Goal: Transaction & Acquisition: Purchase product/service

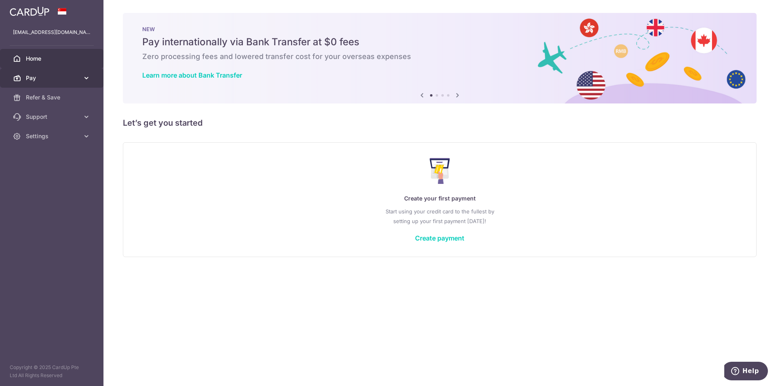
click at [38, 78] on span "Pay" at bounding box center [52, 78] width 53 height 8
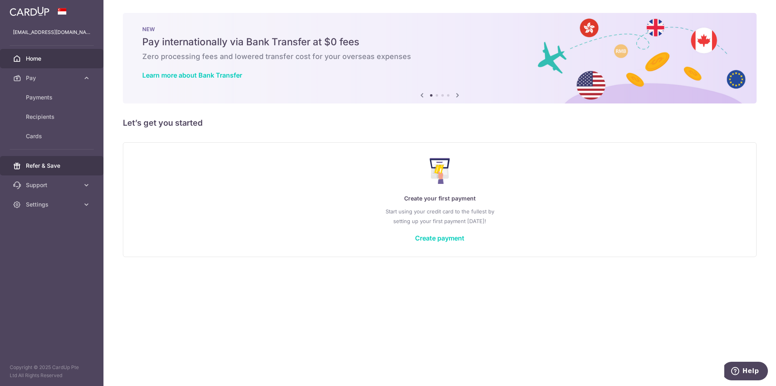
click at [48, 166] on span "Refer & Save" at bounding box center [52, 166] width 53 height 8
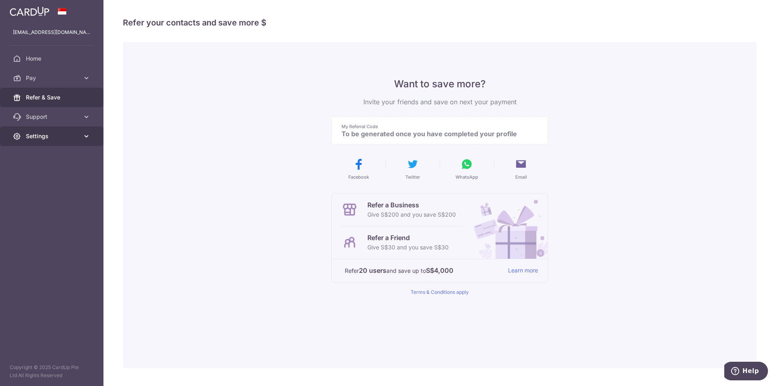
click at [36, 132] on span "Settings" at bounding box center [52, 136] width 53 height 8
click at [39, 150] on link "Account" at bounding box center [51, 155] width 103 height 19
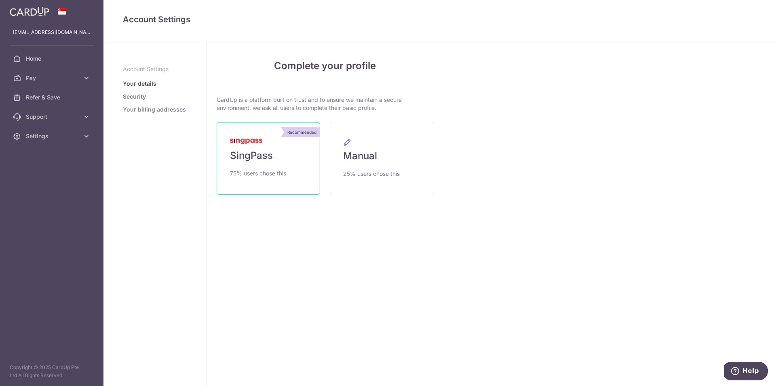
click at [262, 164] on link "Recommended SingPass 75% users chose this" at bounding box center [267, 158] width 103 height 73
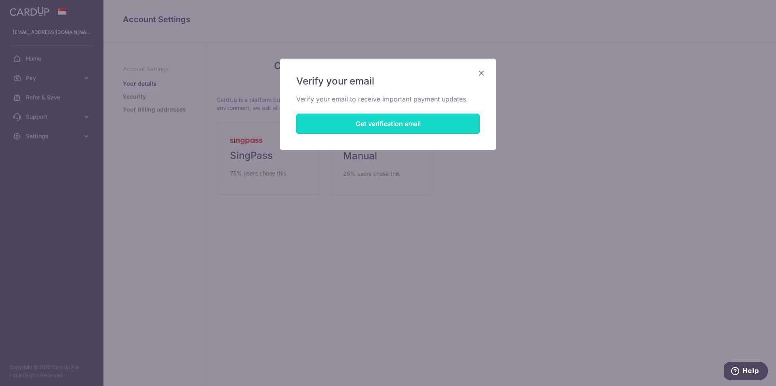
click at [344, 127] on button "Get verification email" at bounding box center [387, 123] width 183 height 20
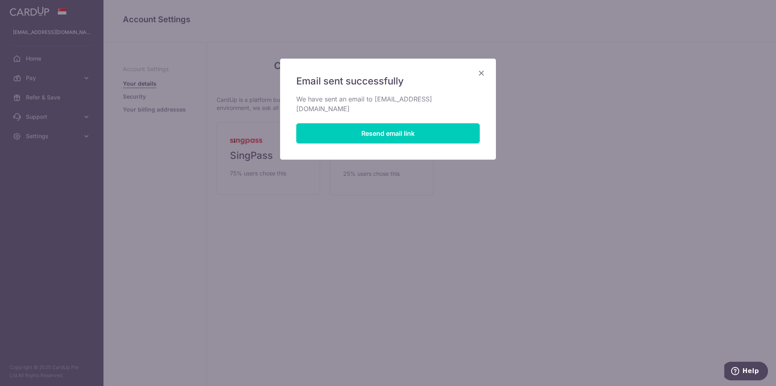
click at [484, 74] on icon "Close" at bounding box center [481, 73] width 10 height 10
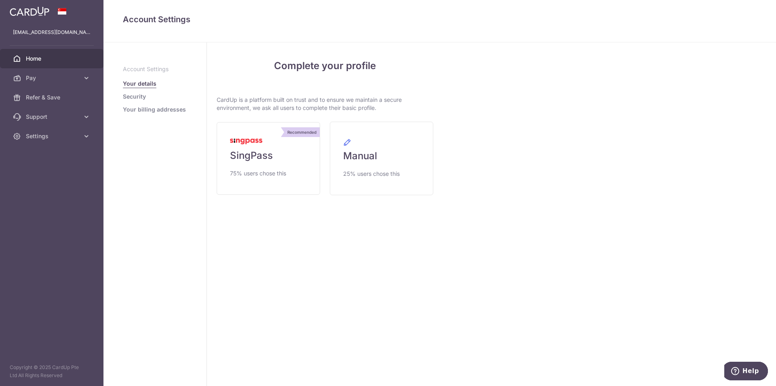
click at [36, 58] on span "Home" at bounding box center [52, 59] width 53 height 8
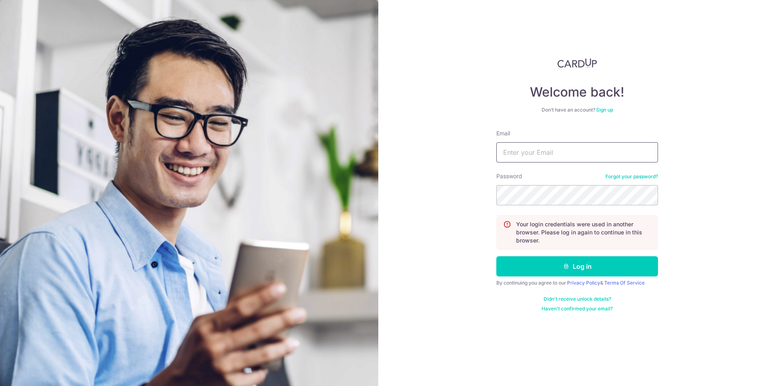
click at [522, 149] on input "Email" at bounding box center [577, 152] width 162 height 20
type input "tranMuoi@yahoo.com.vn"
click at [556, 263] on button "Log in" at bounding box center [577, 266] width 162 height 20
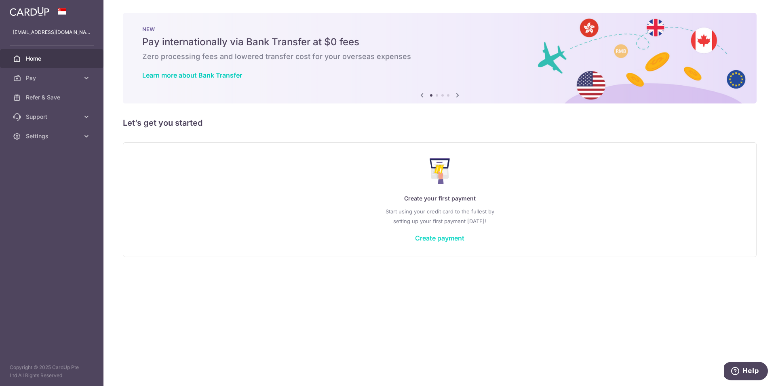
click at [444, 239] on link "Create payment" at bounding box center [439, 238] width 49 height 8
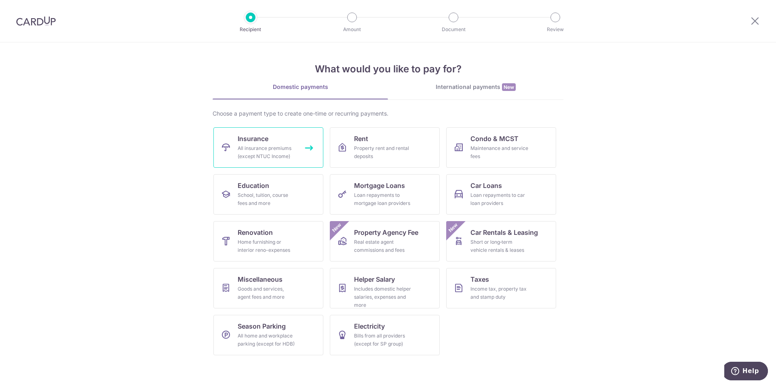
click at [270, 151] on div "All insurance premiums (except NTUC Income)" at bounding box center [267, 152] width 58 height 16
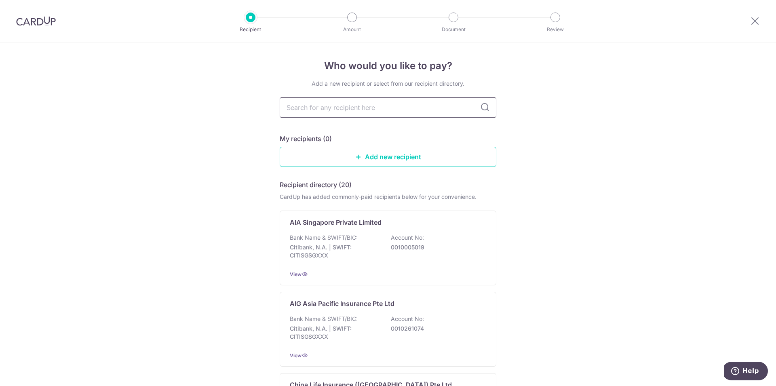
click at [358, 110] on input "text" at bounding box center [388, 107] width 216 height 20
type input "ma"
type input "manu"
click at [359, 110] on input "manu" at bounding box center [388, 107] width 216 height 20
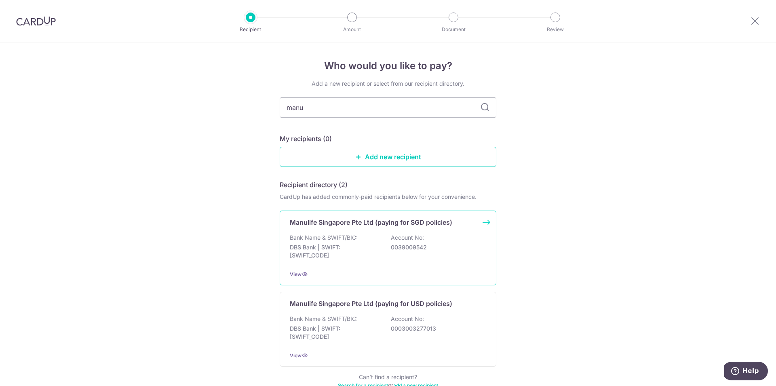
click at [374, 224] on p "Manulife Singapore Pte Ltd (paying for SGD policies)" at bounding box center [371, 222] width 162 height 10
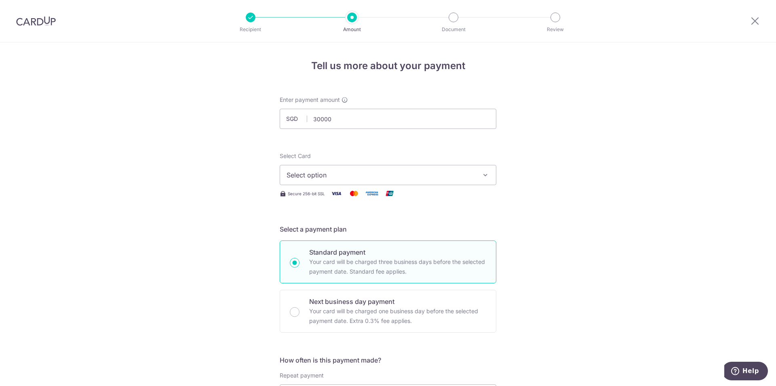
type input "30,000.00"
click at [366, 174] on span "Select option" at bounding box center [380, 175] width 188 height 10
click at [317, 197] on span "Add credit card" at bounding box center [395, 197] width 188 height 8
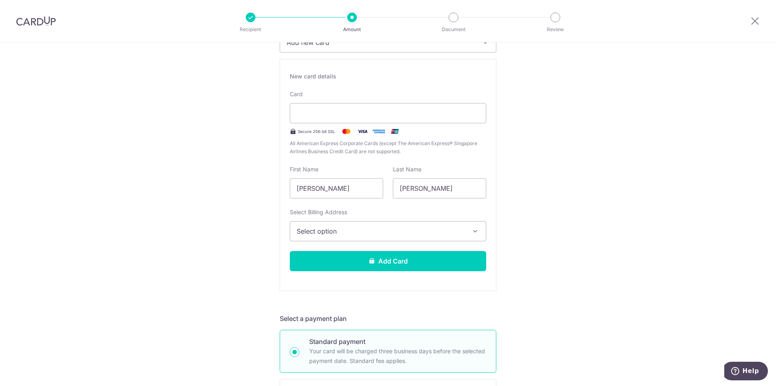
scroll to position [130, 0]
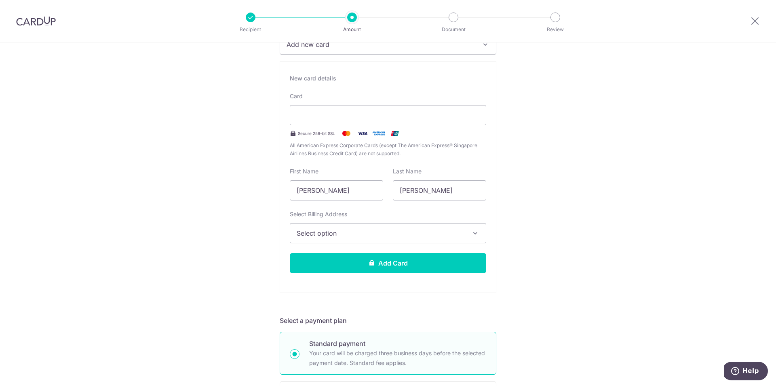
click at [473, 233] on icon "button" at bounding box center [475, 233] width 8 height 8
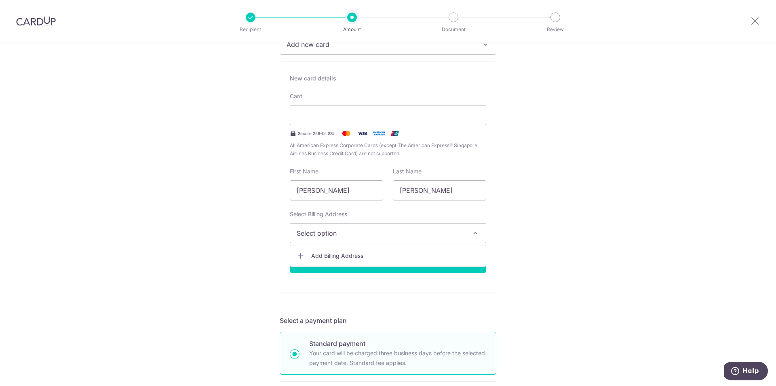
click at [329, 252] on span "Add Billing Address" at bounding box center [395, 256] width 168 height 8
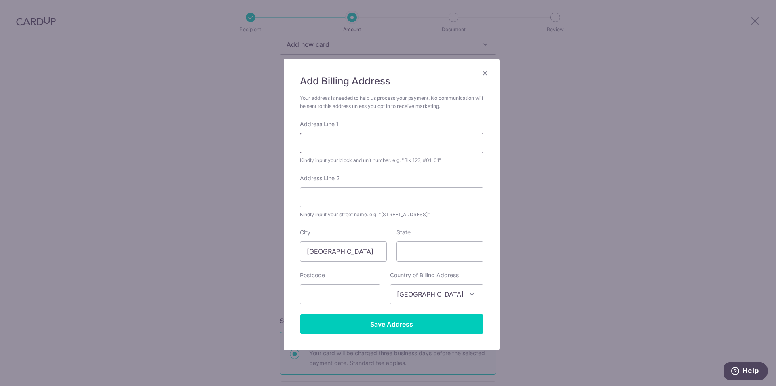
click at [362, 144] on input "Address Line 1" at bounding box center [391, 143] width 183 height 20
type input "3 05-06"
click at [327, 194] on input "Address Line 2" at bounding box center [391, 197] width 183 height 20
type input "Canberra Walk"
click at [422, 241] on input "State" at bounding box center [439, 251] width 87 height 20
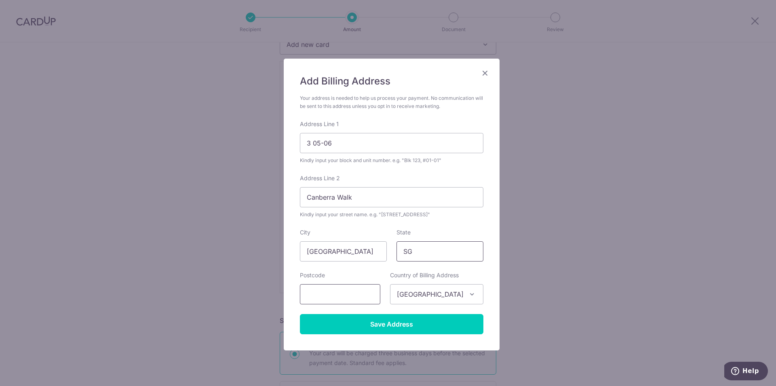
type input "SG"
click at [352, 289] on input "text" at bounding box center [340, 294] width 80 height 20
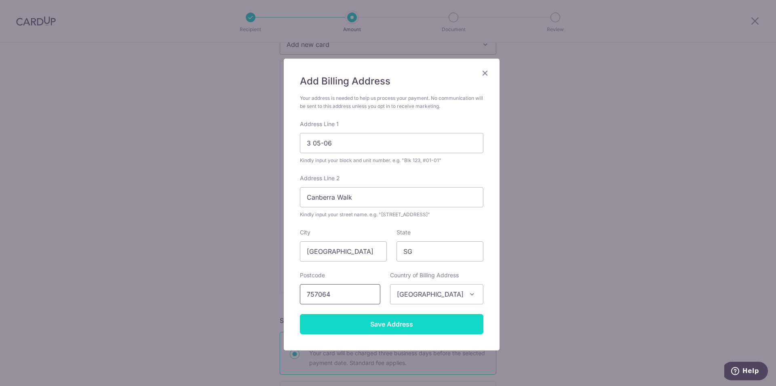
type input "757064"
click at [401, 324] on input "Save Address" at bounding box center [391, 324] width 183 height 20
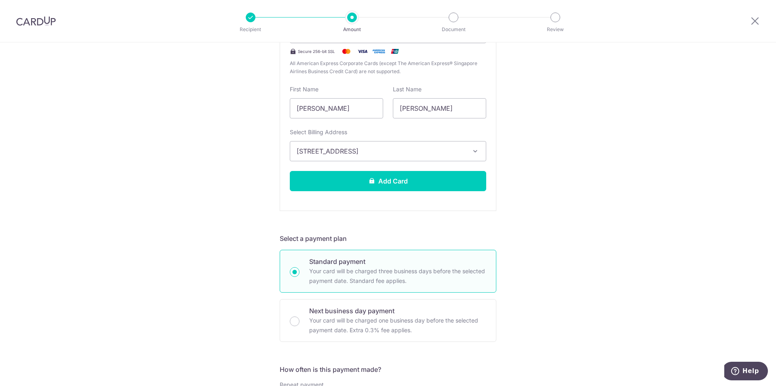
scroll to position [211, 0]
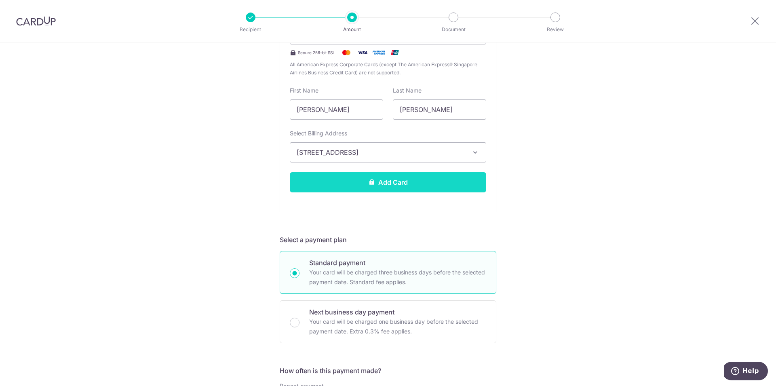
click at [391, 180] on button "Add Card" at bounding box center [388, 182] width 196 height 20
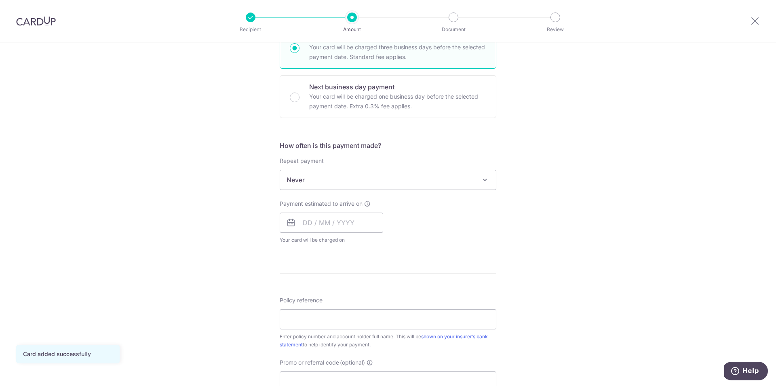
scroll to position [217, 0]
click at [485, 182] on span at bounding box center [485, 177] width 10 height 10
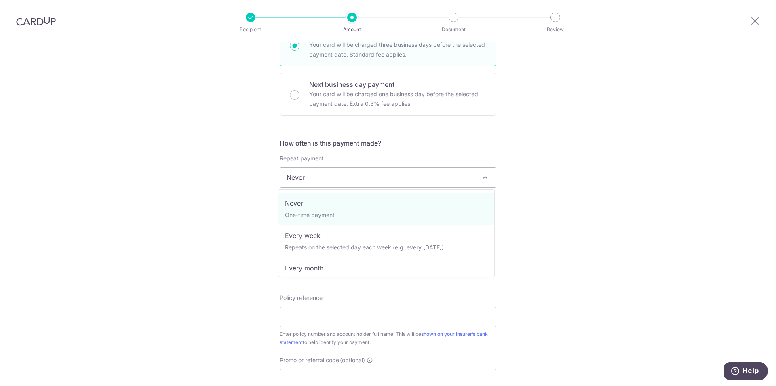
click at [569, 192] on div "Tell us more about your payment Enter payment amount SGD 30,000.00 30000.00 Car…" at bounding box center [388, 191] width 776 height 731
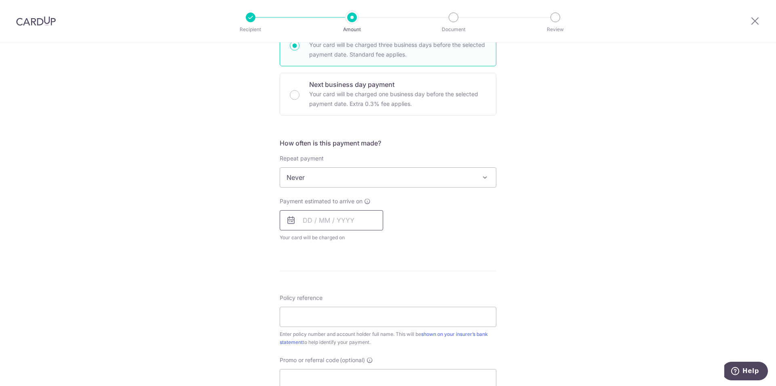
click at [307, 221] on input "text" at bounding box center [331, 220] width 103 height 20
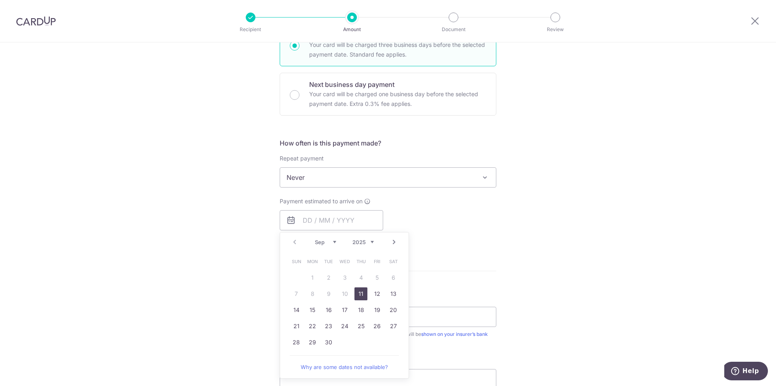
click at [359, 295] on link "11" at bounding box center [360, 293] width 13 height 13
type input "11/09/2025"
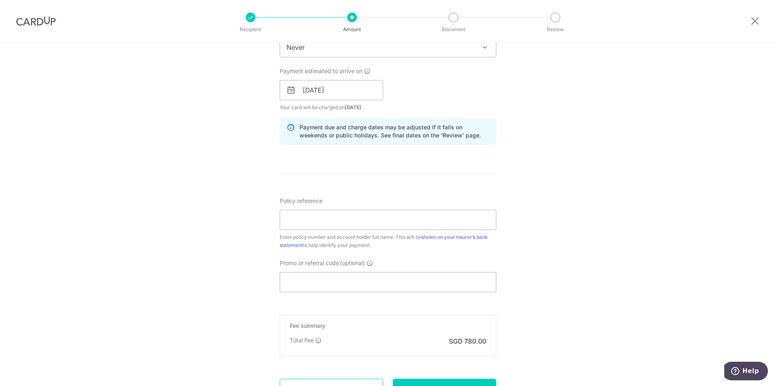
scroll to position [378, 0]
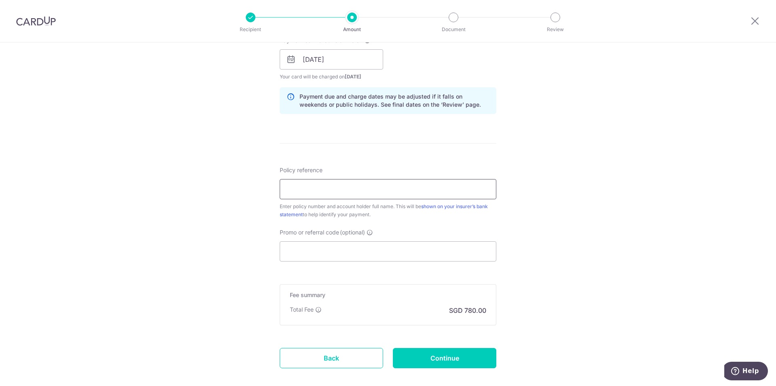
click at [295, 185] on input "Policy reference" at bounding box center [388, 189] width 216 height 20
paste input "2451073518"
type input "2451073518"
click at [309, 246] on input "Promo or referral code (optional)" at bounding box center [388, 251] width 216 height 20
click at [443, 353] on input "Continue" at bounding box center [444, 358] width 103 height 20
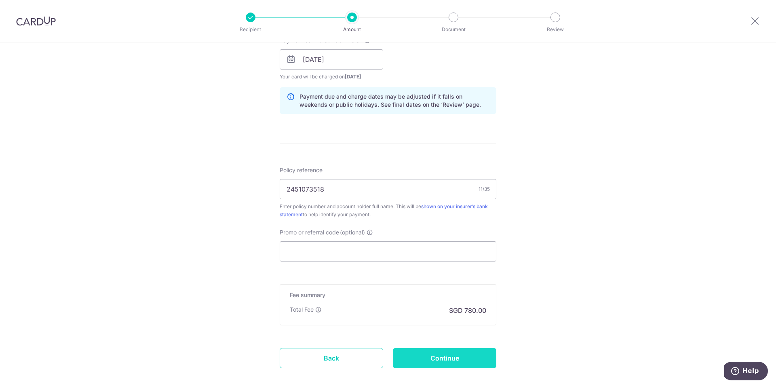
type input "Create Schedule"
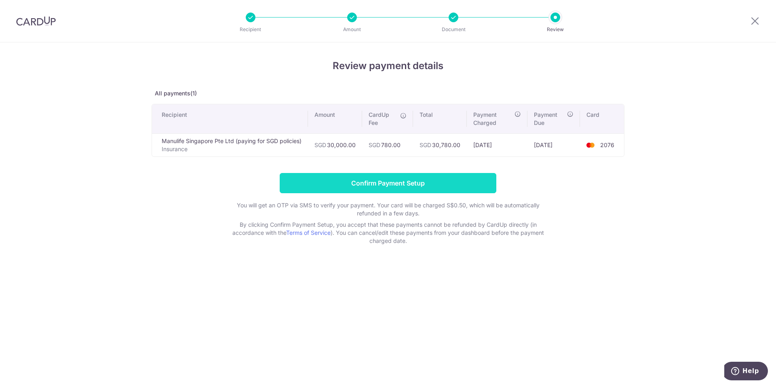
click at [402, 181] on input "Confirm Payment Setup" at bounding box center [388, 183] width 216 height 20
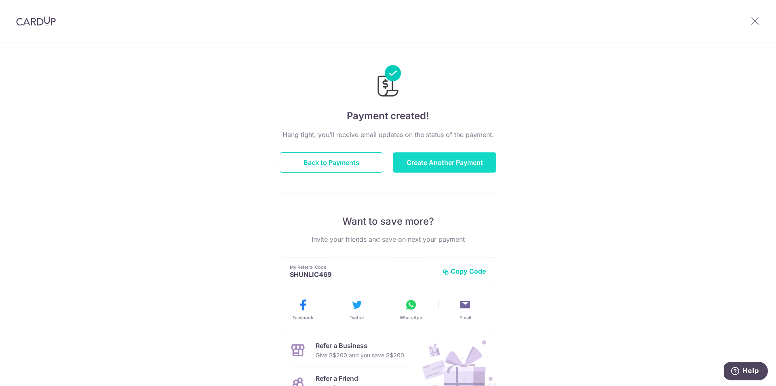
click at [454, 159] on button "Create Another Payment" at bounding box center [444, 162] width 103 height 20
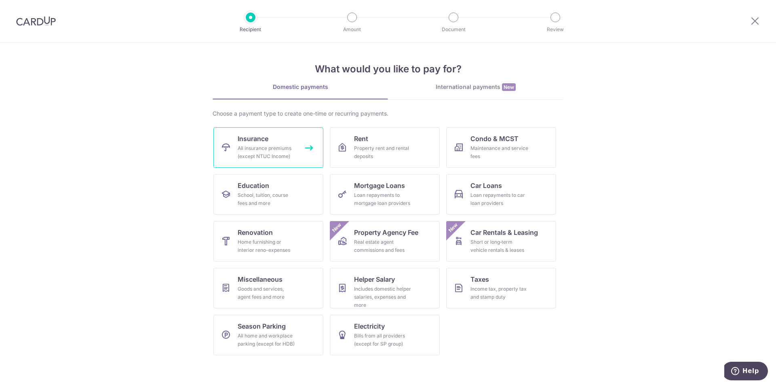
click at [282, 150] on div "All insurance premiums (except NTUC Income)" at bounding box center [267, 152] width 58 height 16
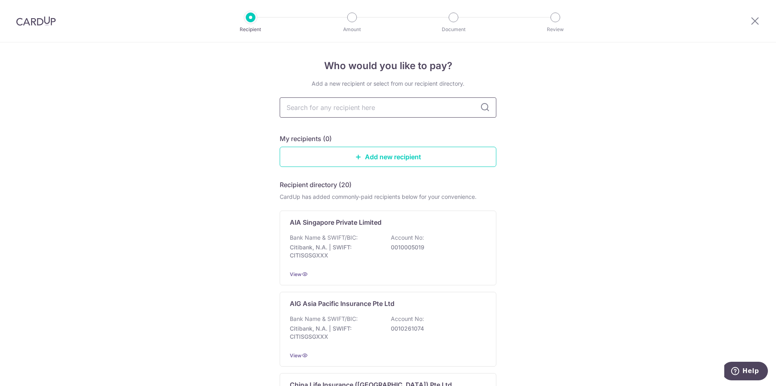
click at [373, 109] on input "text" at bounding box center [388, 107] width 216 height 20
type input "man"
type input "manu"
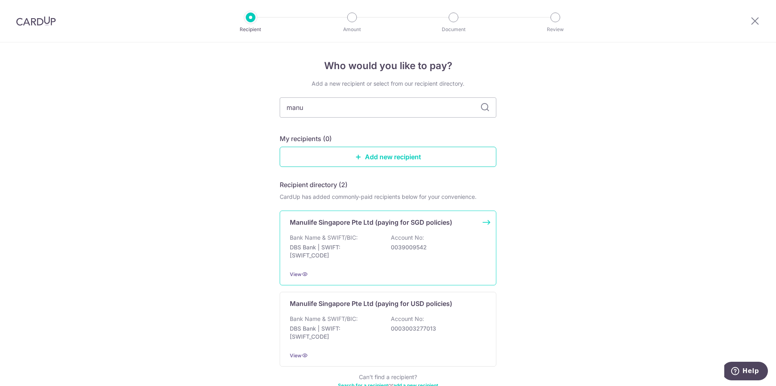
click at [396, 255] on div "Bank Name & SWIFT/BIC: DBS Bank | SWIFT: DBSSSGSGXXX Account No: 0039009542" at bounding box center [388, 248] width 196 height 30
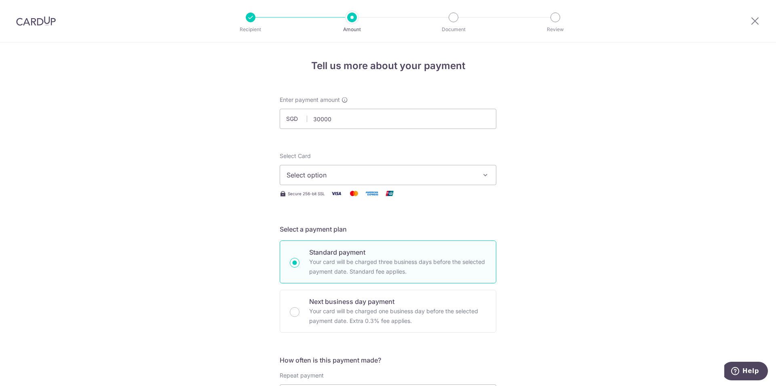
type input "30,000.00"
click at [381, 174] on span "Select option" at bounding box center [380, 175] width 188 height 10
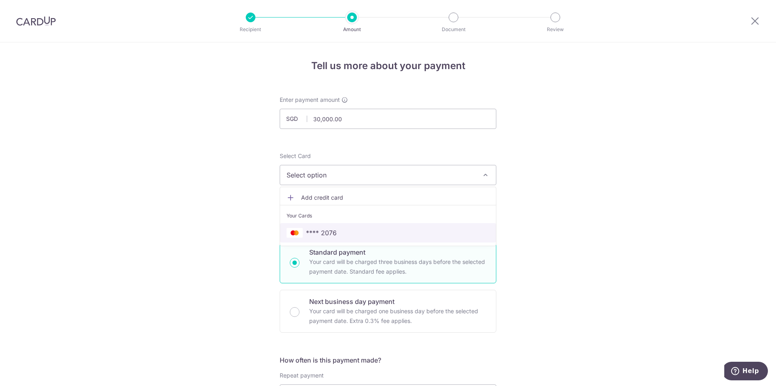
click at [332, 230] on span "**** 2076" at bounding box center [321, 233] width 31 height 10
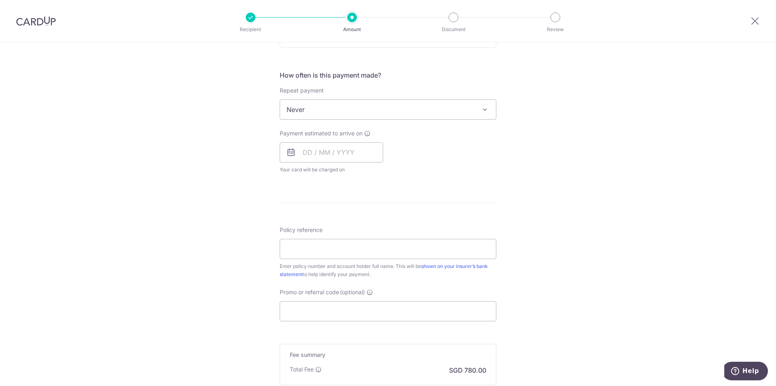
scroll to position [289, 0]
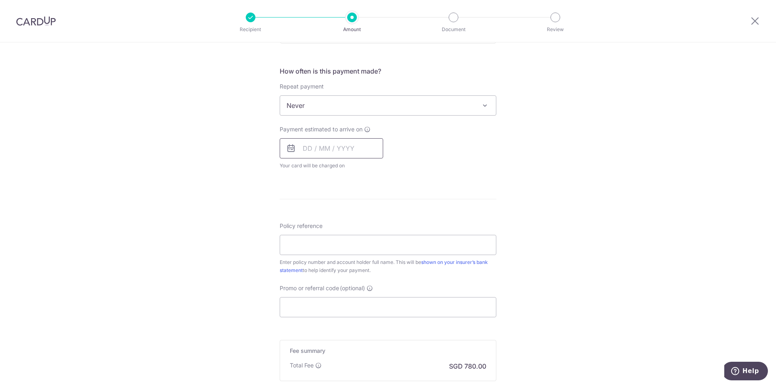
click at [323, 145] on input "text" at bounding box center [331, 148] width 103 height 20
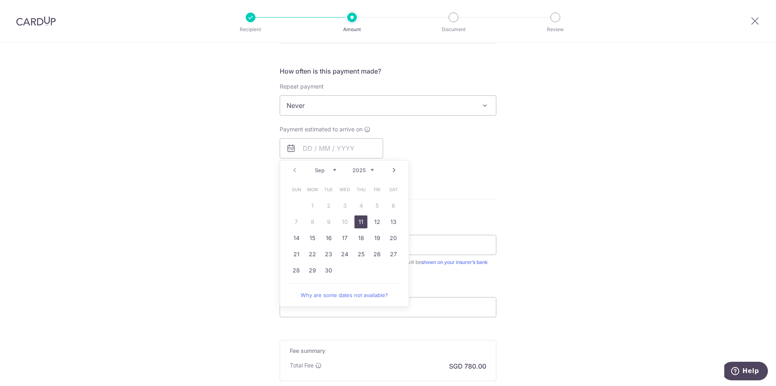
click at [361, 222] on link "11" at bounding box center [360, 221] width 13 height 13
type input "[DATE]"
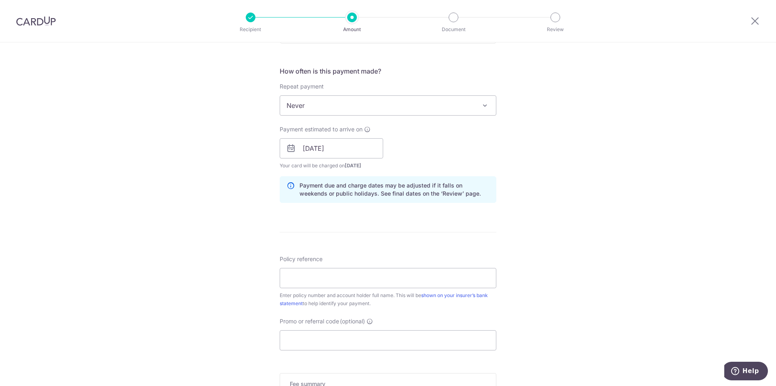
click at [361, 222] on form "Enter payment amount SGD 30,000.00 30000.00 Select Card **** 2076 Add credit ca…" at bounding box center [388, 143] width 216 height 673
click at [332, 282] on input "Policy reference" at bounding box center [388, 278] width 216 height 20
click at [292, 279] on input "Policy reference" at bounding box center [388, 278] width 216 height 20
paste input "1452234846"
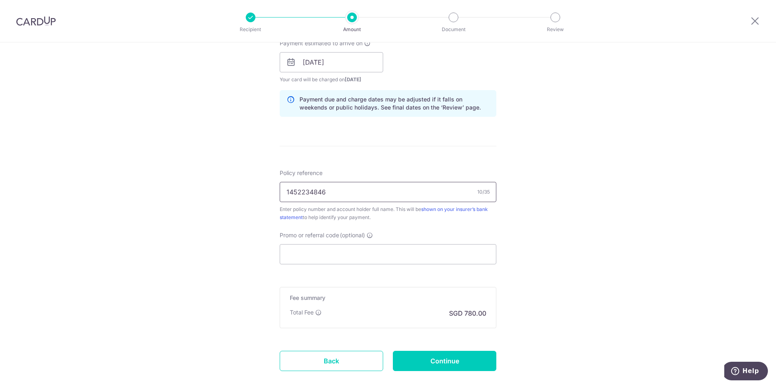
scroll to position [420, 0]
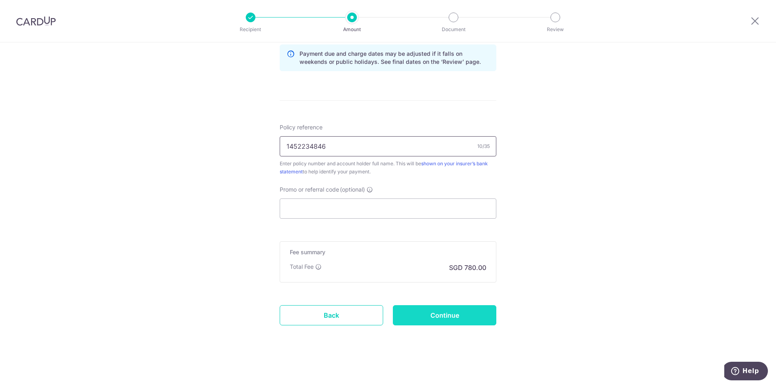
type input "1452234846"
click at [456, 313] on input "Continue" at bounding box center [444, 315] width 103 height 20
type input "Create Schedule"
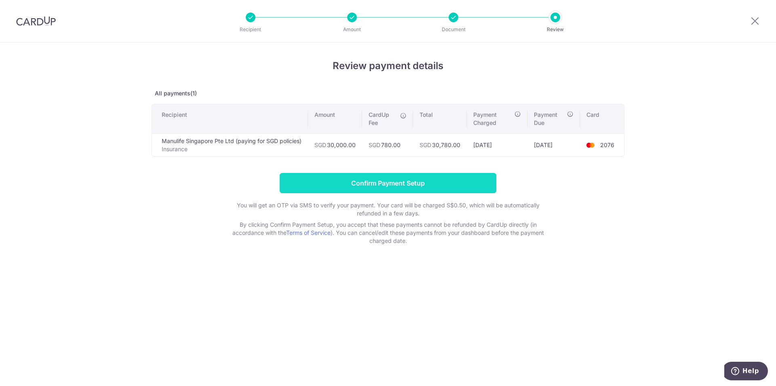
click at [400, 180] on input "Confirm Payment Setup" at bounding box center [388, 183] width 216 height 20
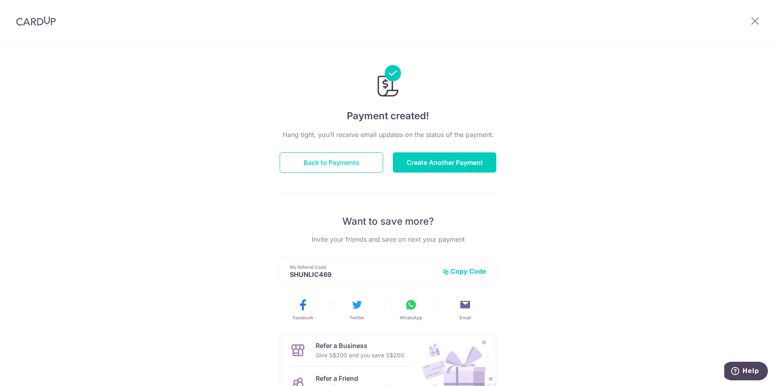
click at [334, 158] on button "Back to Payments" at bounding box center [331, 162] width 103 height 20
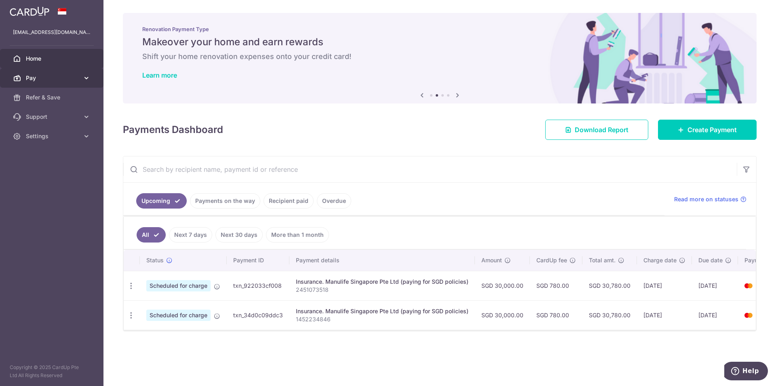
click at [86, 77] on icon at bounding box center [86, 78] width 8 height 8
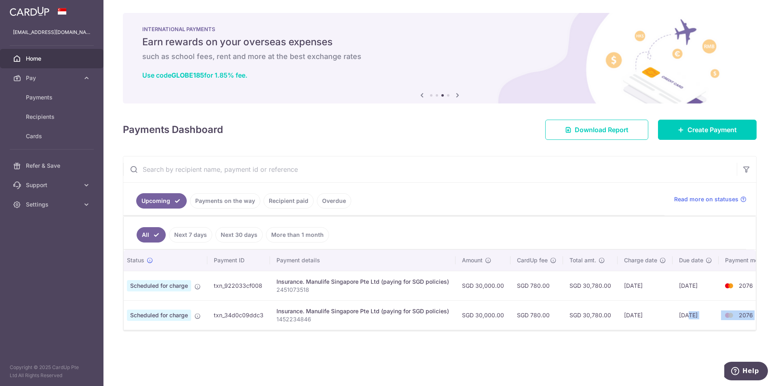
drag, startPoint x: 703, startPoint y: 329, endPoint x: 761, endPoint y: 333, distance: 58.3
click at [755, 330] on div "Status Payment ID Payment details Amount CardUp fee Total amt. Charge date Due …" at bounding box center [440, 290] width 632 height 80
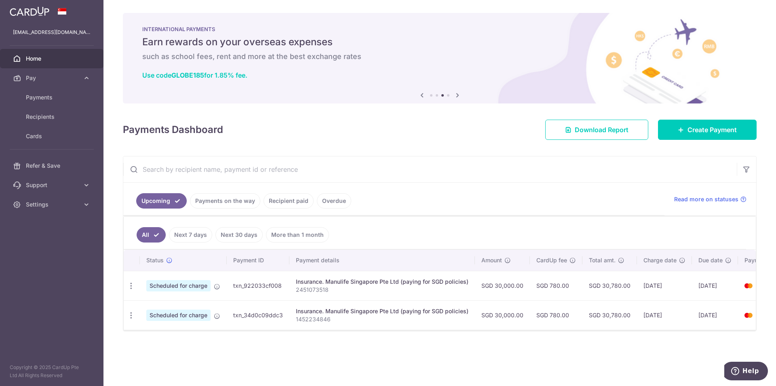
click at [512, 357] on div "× Pause Schedule Pause all future payments in this series Pause just this one p…" at bounding box center [439, 193] width 672 height 386
